Goal: Navigation & Orientation: Find specific page/section

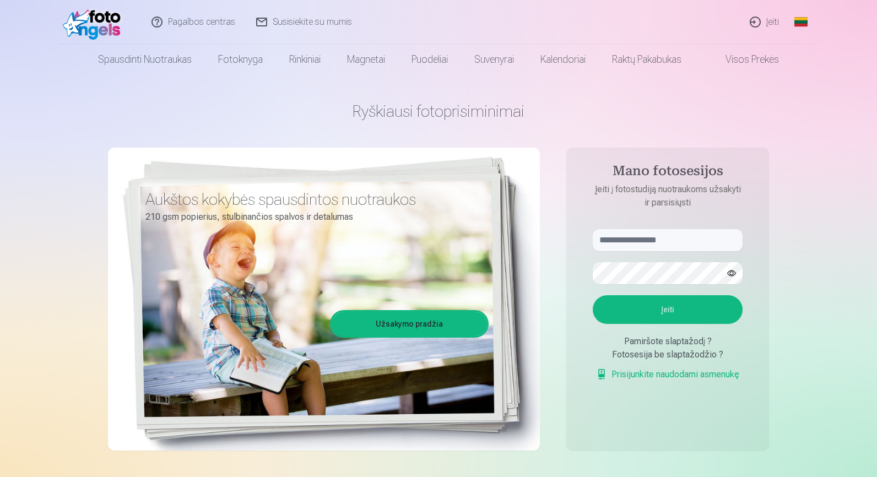
click at [771, 21] on link "Įeiti" at bounding box center [764, 22] width 50 height 44
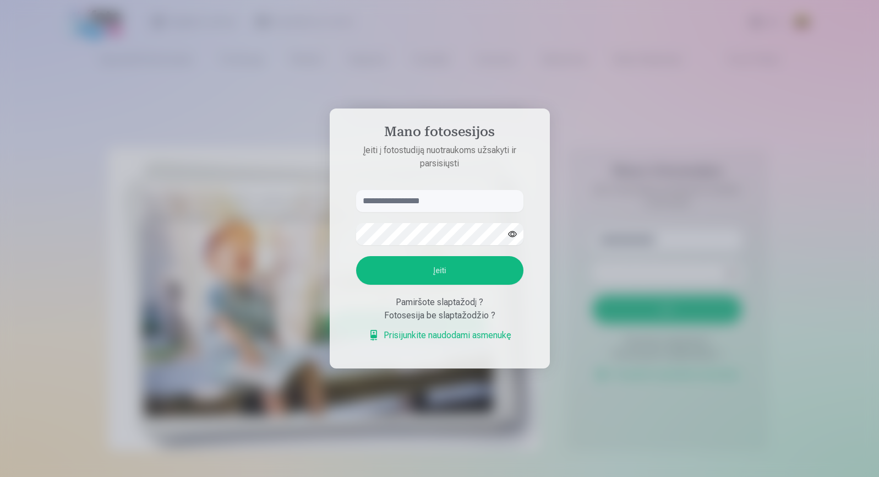
click at [405, 198] on input "text" at bounding box center [439, 201] width 167 height 22
type input "**********"
click at [439, 270] on button "Įeiti" at bounding box center [439, 270] width 167 height 29
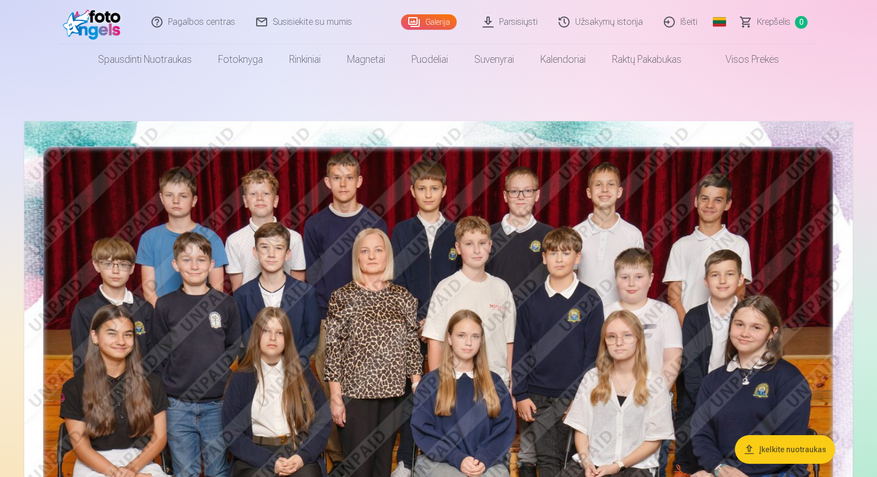
click at [525, 24] on link "Parsisiųsti" at bounding box center [510, 22] width 76 height 44
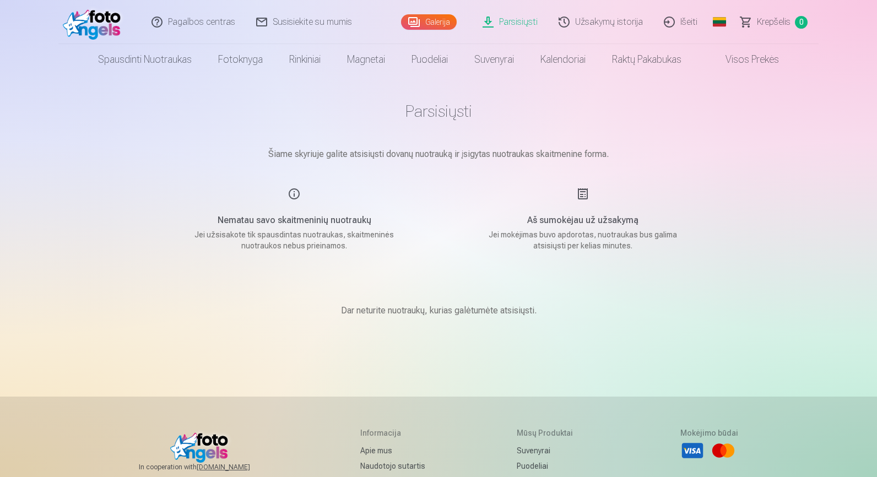
scroll to position [0, 1]
click at [521, 26] on link "Parsisiųsti" at bounding box center [510, 22] width 76 height 44
click at [584, 23] on link "Užsakymų istorija" at bounding box center [600, 22] width 105 height 44
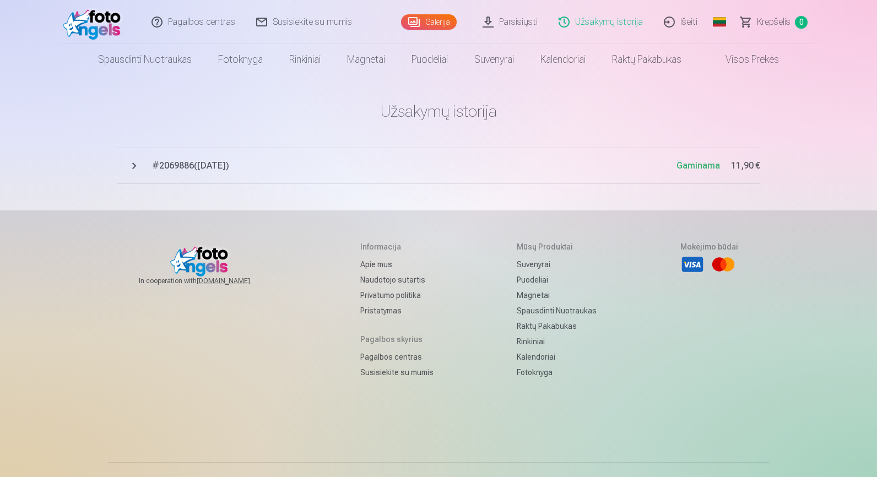
click at [514, 25] on link "Parsisiųsti" at bounding box center [510, 22] width 76 height 44
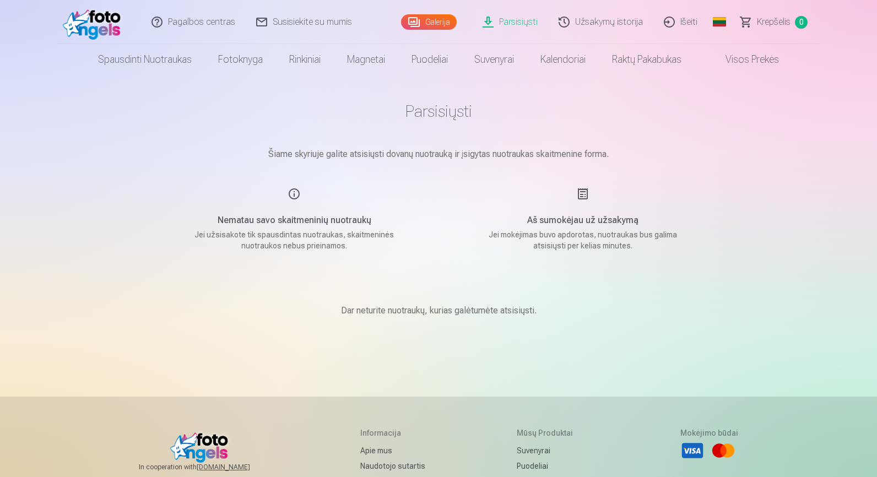
click at [418, 16] on link "Galerija" at bounding box center [429, 21] width 56 height 15
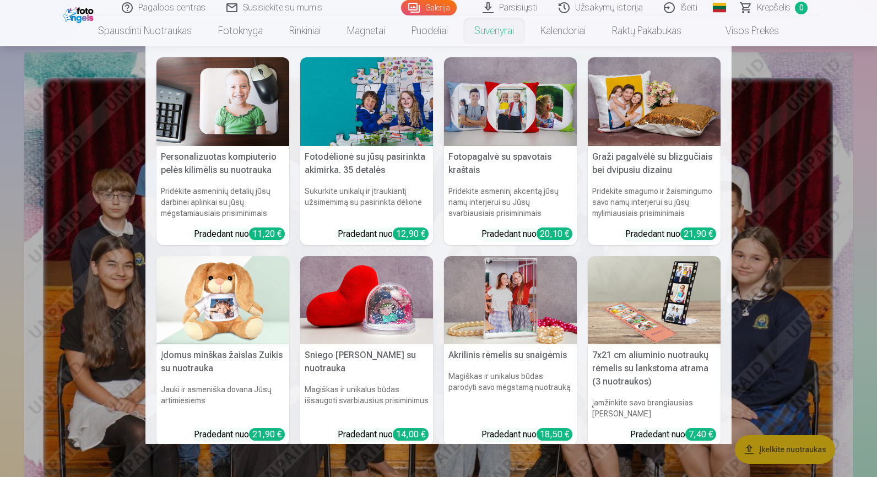
scroll to position [82, 0]
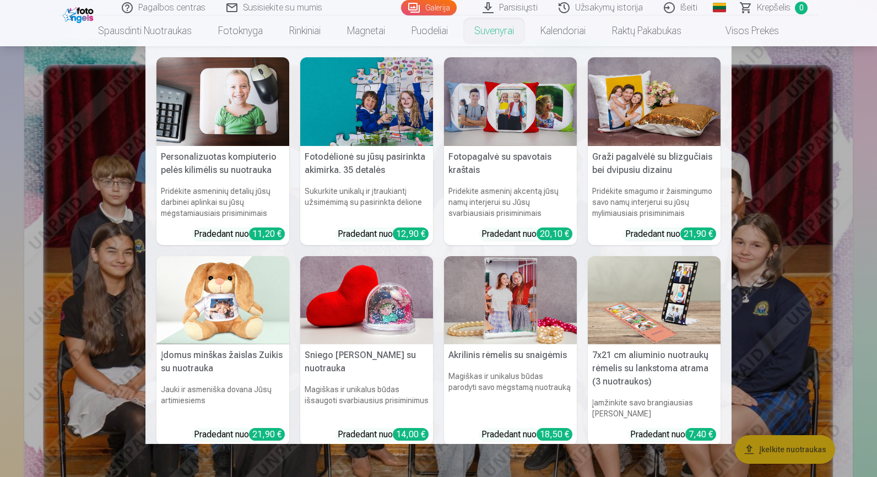
click at [861, 221] on nav "Personalizuotas kompiuterio pelės kilimėlis su nuotrauka Pridėkite asmeninių de…" at bounding box center [438, 245] width 877 height 398
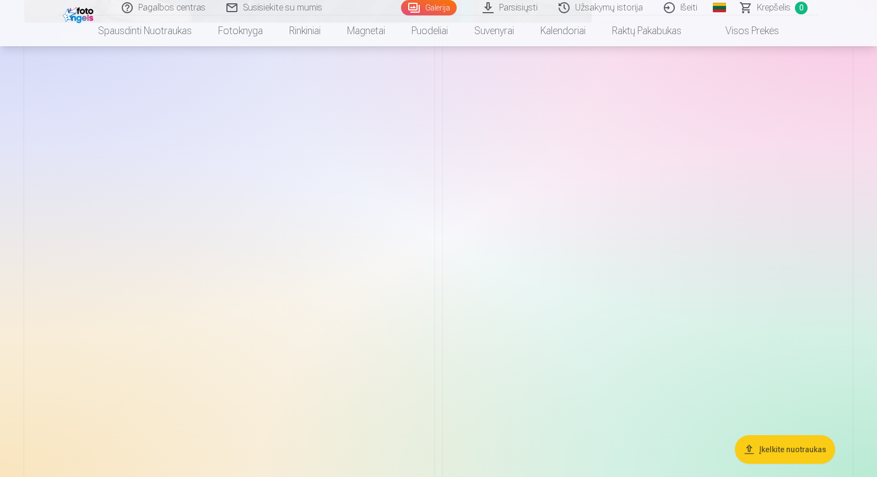
scroll to position [2158, 0]
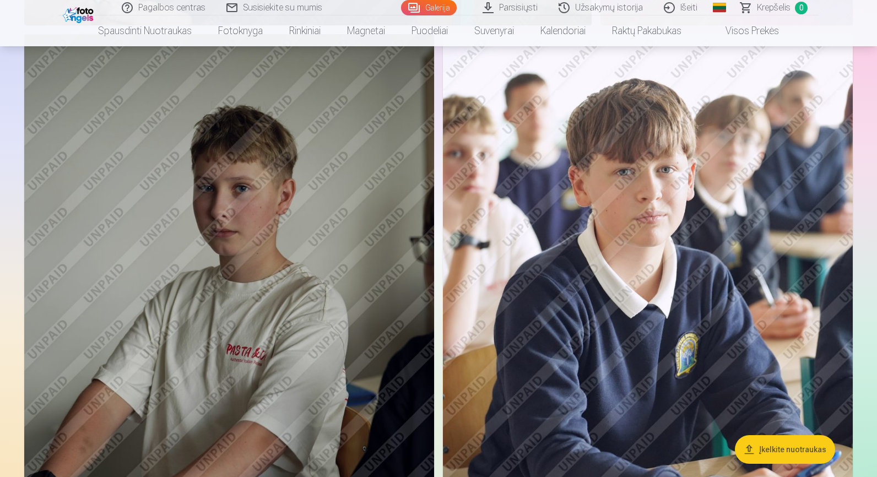
click at [331, 184] on img at bounding box center [229, 341] width 410 height 614
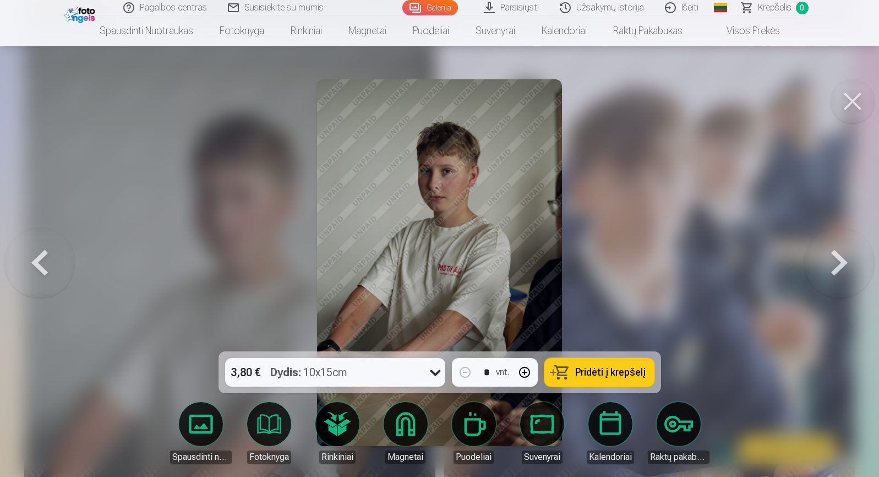
click at [215, 422] on link "Spausdinti nuotraukas" at bounding box center [201, 433] width 62 height 62
click at [645, 233] on div at bounding box center [439, 238] width 879 height 477
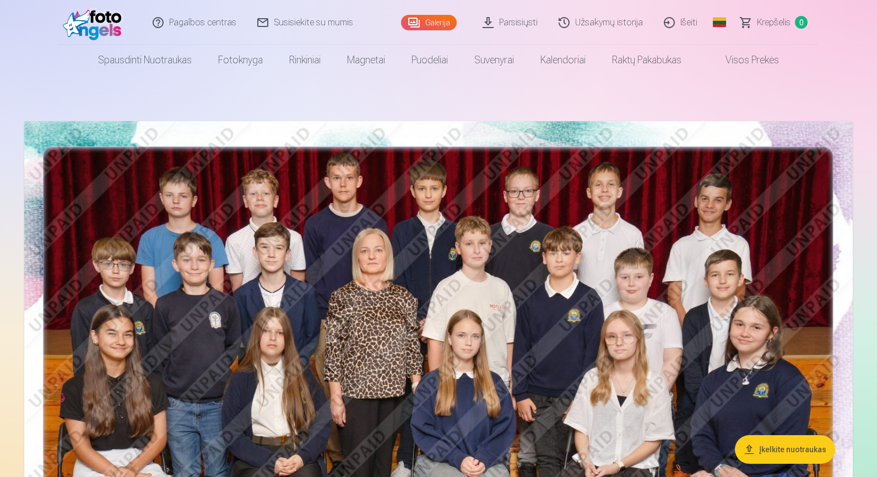
click at [566, 243] on img at bounding box center [438, 397] width 828 height 552
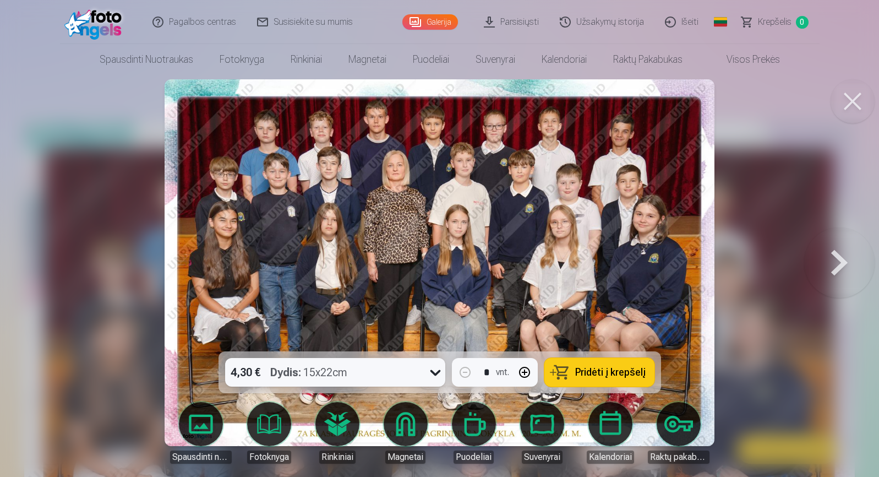
click at [855, 99] on button at bounding box center [853, 101] width 44 height 44
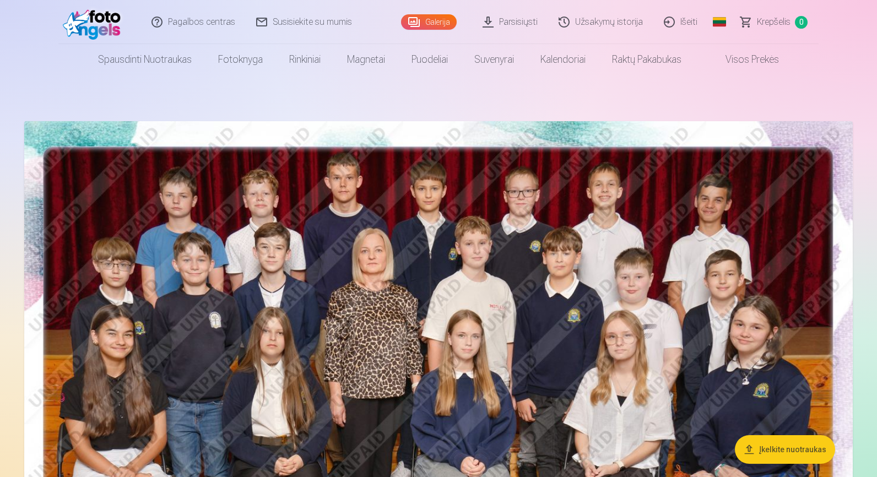
click at [693, 23] on link "Išeiti" at bounding box center [681, 22] width 55 height 44
